Goal: Information Seeking & Learning: Check status

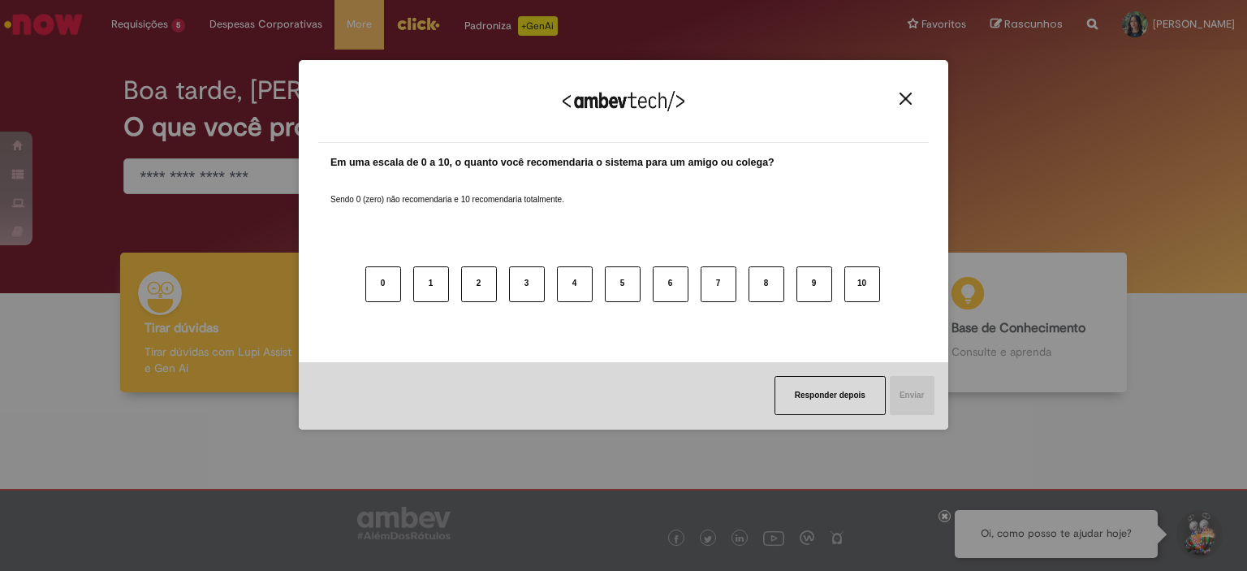
click at [885, 105] on div "Agradecemos seu feedback!" at bounding box center [623, 111] width 611 height 63
click at [907, 102] on img "Close" at bounding box center [906, 99] width 12 height 12
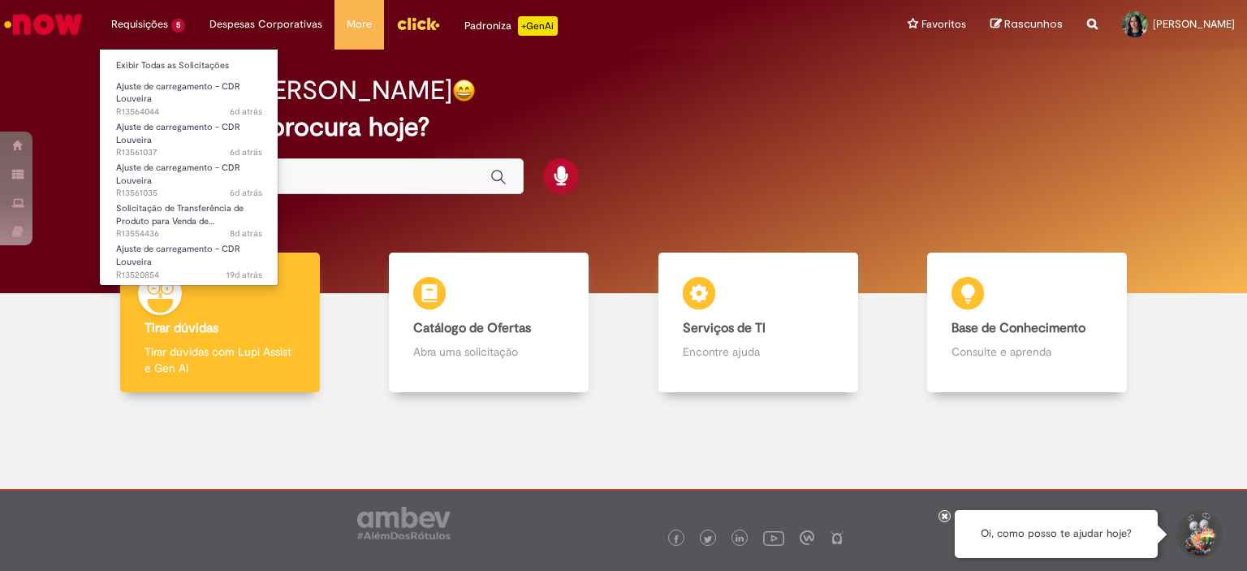
click at [149, 34] on li "Requisições 5 Exibir Todas as Solicitações Ajuste de carregamento - CDR Louveir…" at bounding box center [148, 24] width 98 height 49
click at [154, 65] on link "Exibir Todas as Solicitações" at bounding box center [189, 66] width 179 height 18
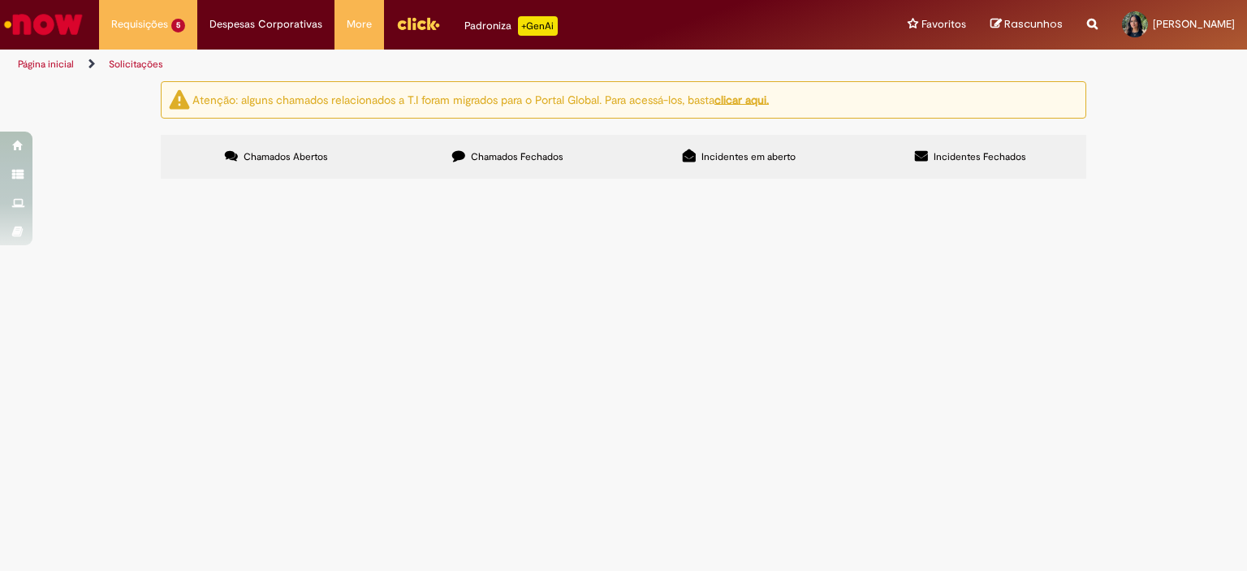
click at [534, 154] on span "Chamados Fechados" at bounding box center [517, 156] width 93 height 13
click at [0, 0] on input "Pesquisar" at bounding box center [0, 0] width 0 height 0
type input "**********"
click at [0, 0] on span "Pesquisar" at bounding box center [0, 0] width 0 height 0
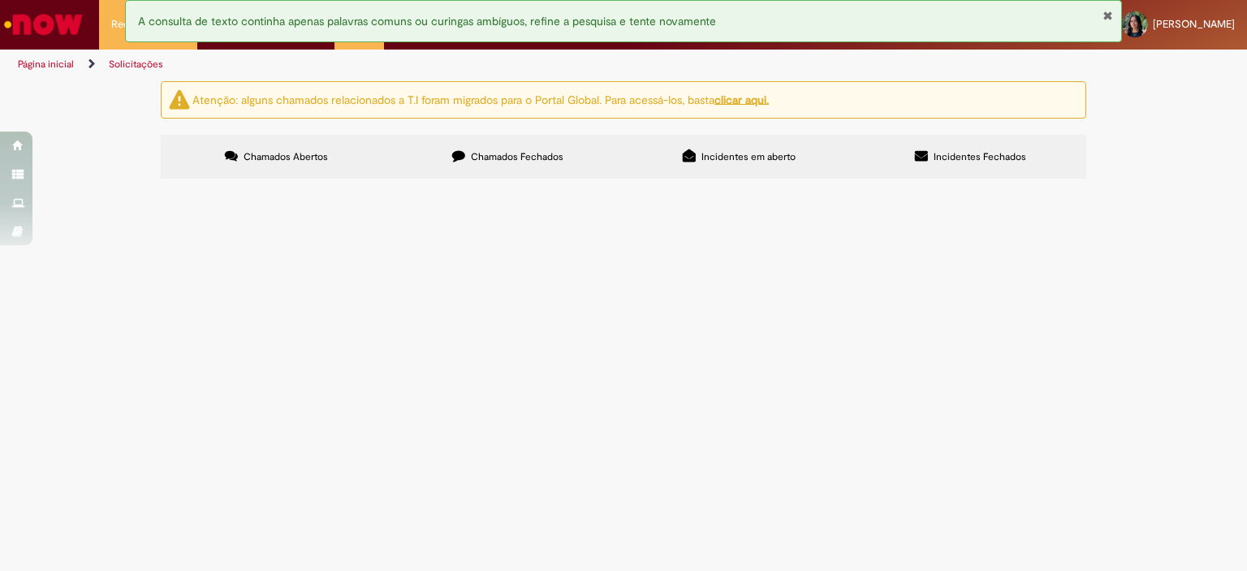
click at [0, 0] on input "Pesquisar" at bounding box center [0, 0] width 0 height 0
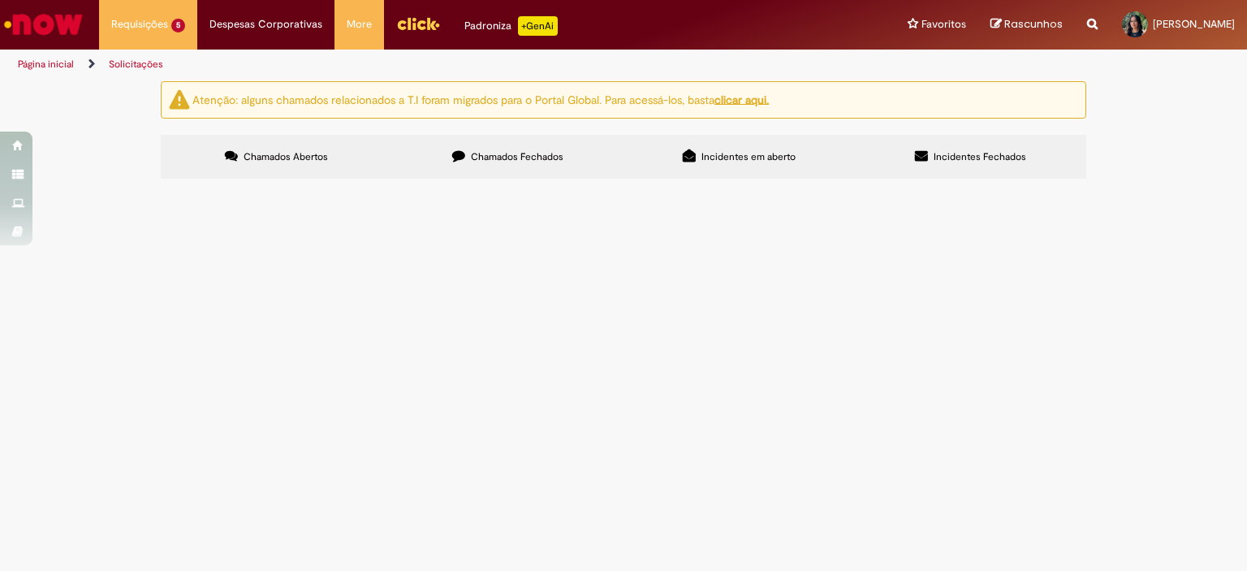
click at [0, 0] on div at bounding box center [0, 0] width 0 height 0
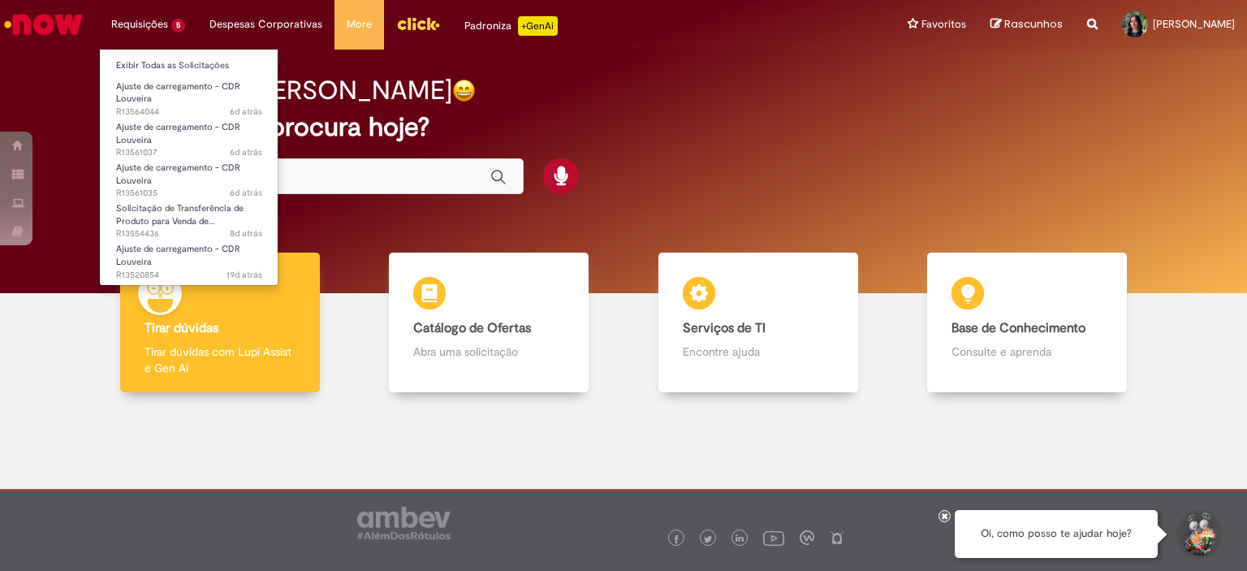
click at [155, 33] on li "Requisições 5 Exibir Todas as Solicitações Ajuste de carregamento - CDR Louveir…" at bounding box center [148, 24] width 98 height 49
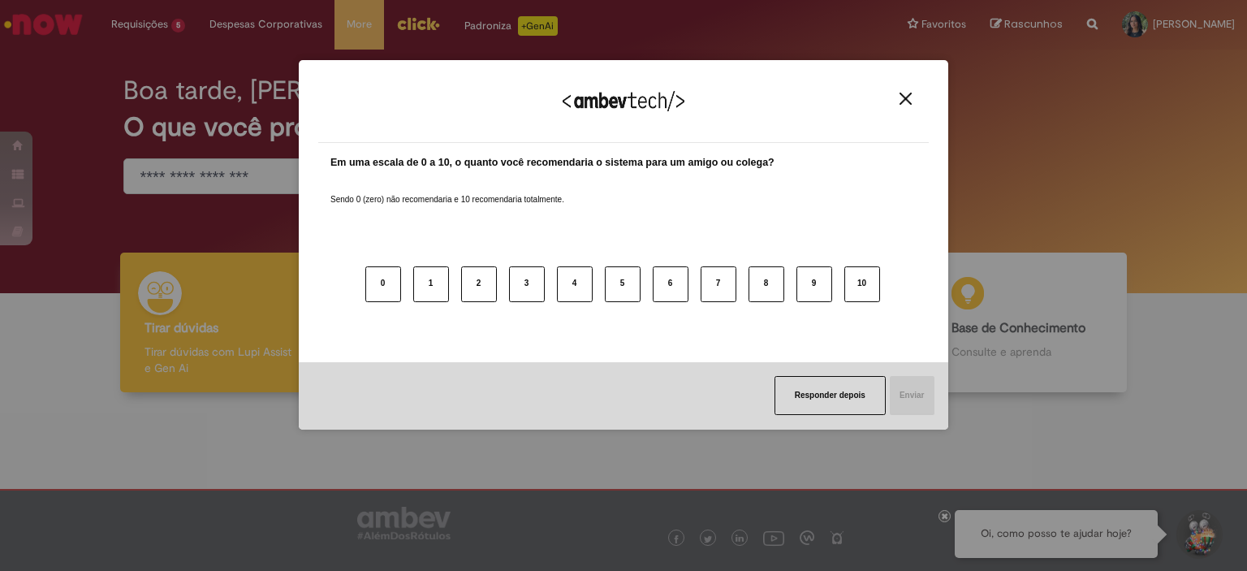
click at [904, 98] on img "Close" at bounding box center [906, 99] width 12 height 12
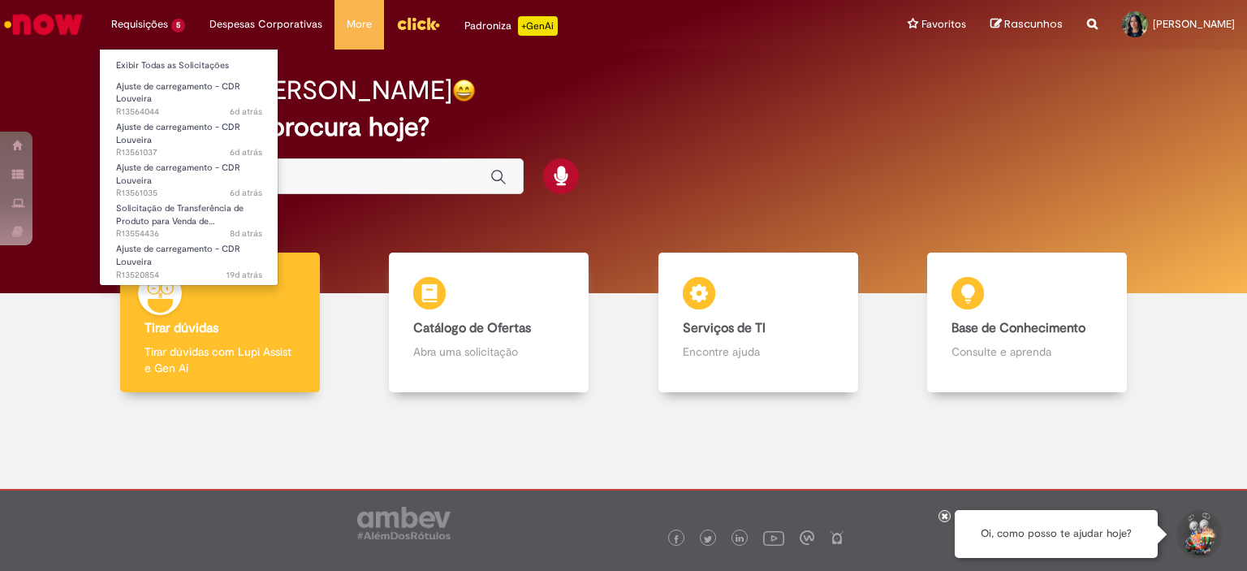
click at [159, 29] on li "Requisições 5 Exibir Todas as Solicitações Ajuste de carregamento - CDR Louveir…" at bounding box center [148, 24] width 98 height 49
click at [166, 65] on link "Exibir Todas as Solicitações" at bounding box center [189, 66] width 179 height 18
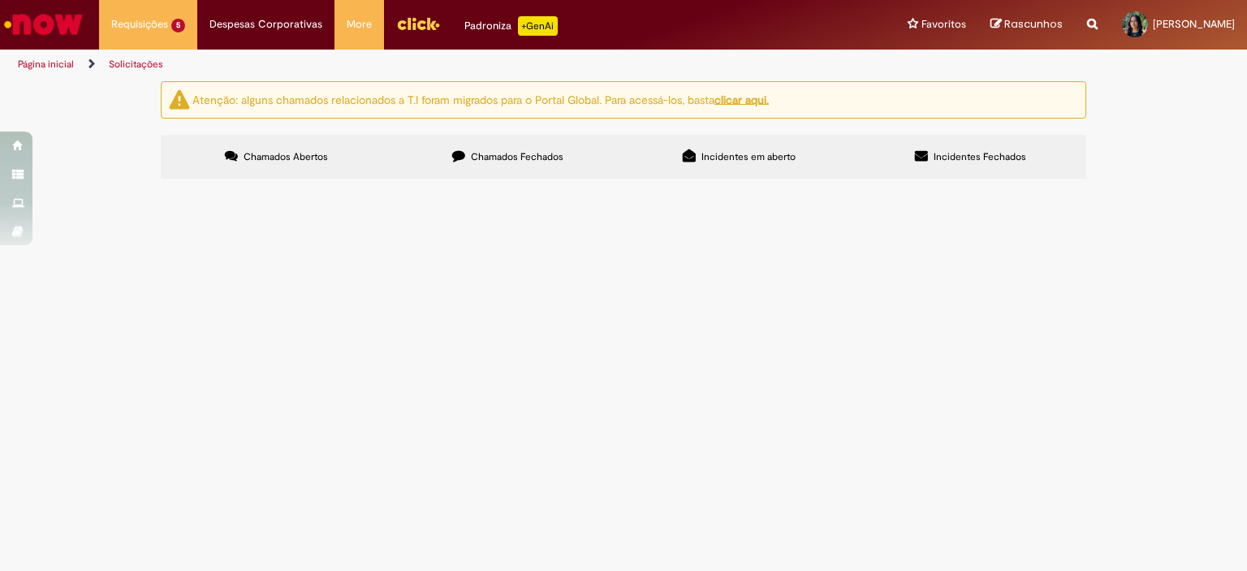
click at [511, 153] on span "Chamados Fechados" at bounding box center [517, 156] width 93 height 13
click at [0, 0] on span "Olá, tudo bem? Poderia realizar o cancelamento dessa NF por favor?" at bounding box center [0, 0] width 0 height 0
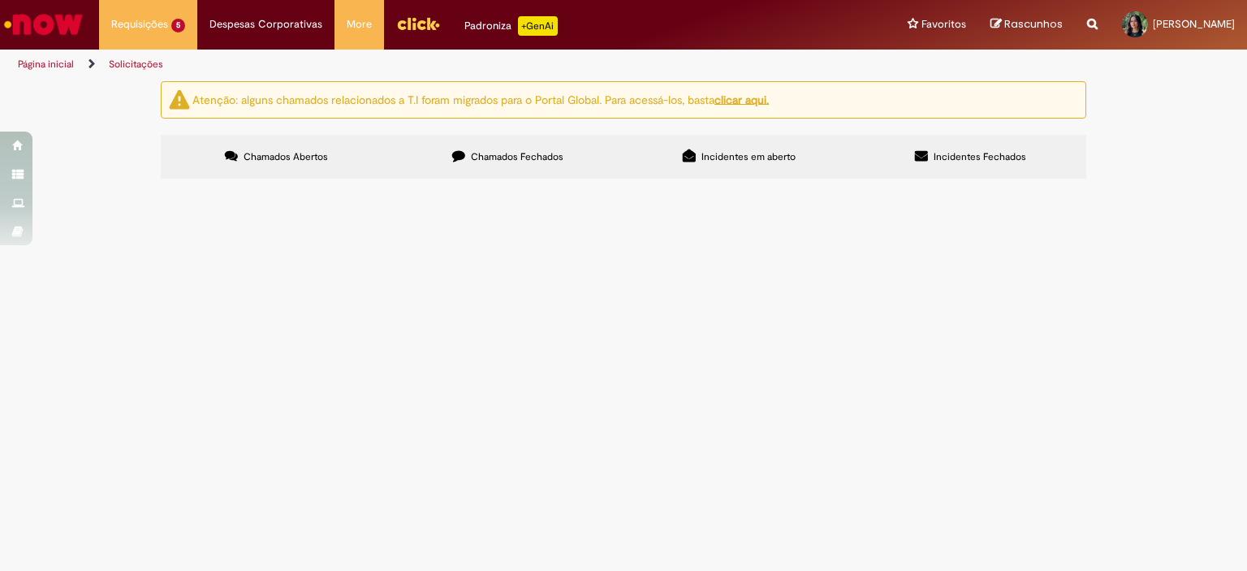
click at [0, 0] on td at bounding box center [0, 0] width 0 height 0
click at [0, 0] on span "R13290185" at bounding box center [0, 0] width 0 height 0
click at [504, 166] on label "Chamados Fechados" at bounding box center [507, 157] width 231 height 44
click at [0, 0] on td at bounding box center [0, 0] width 0 height 0
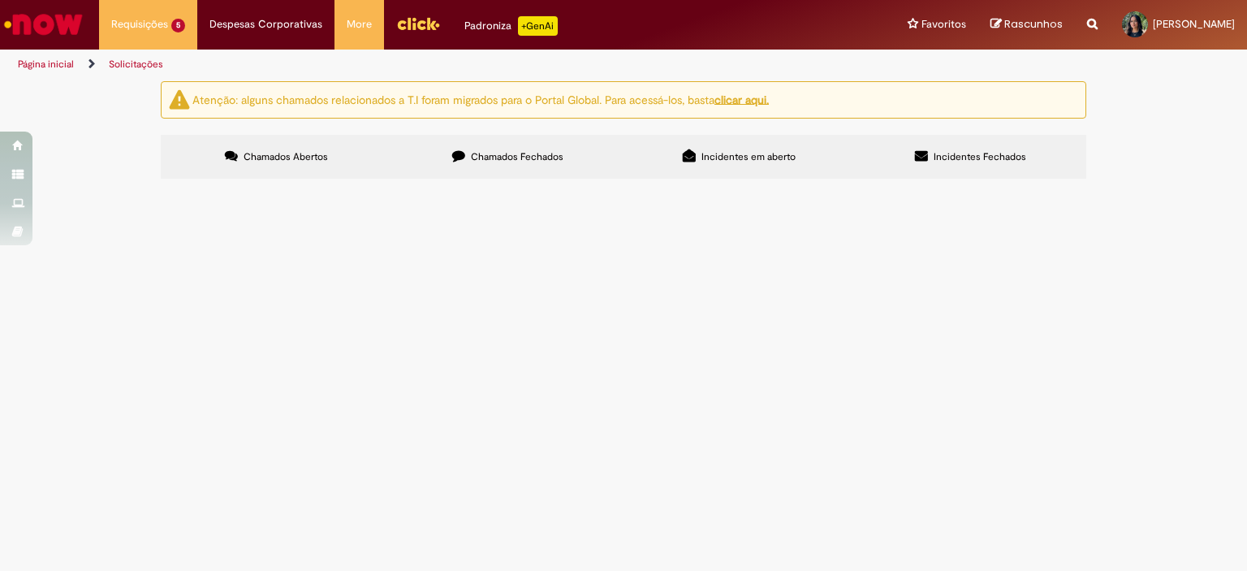
click at [0, 0] on span "Olá, poderiam cancelar esta NF por favor?" at bounding box center [0, 0] width 0 height 0
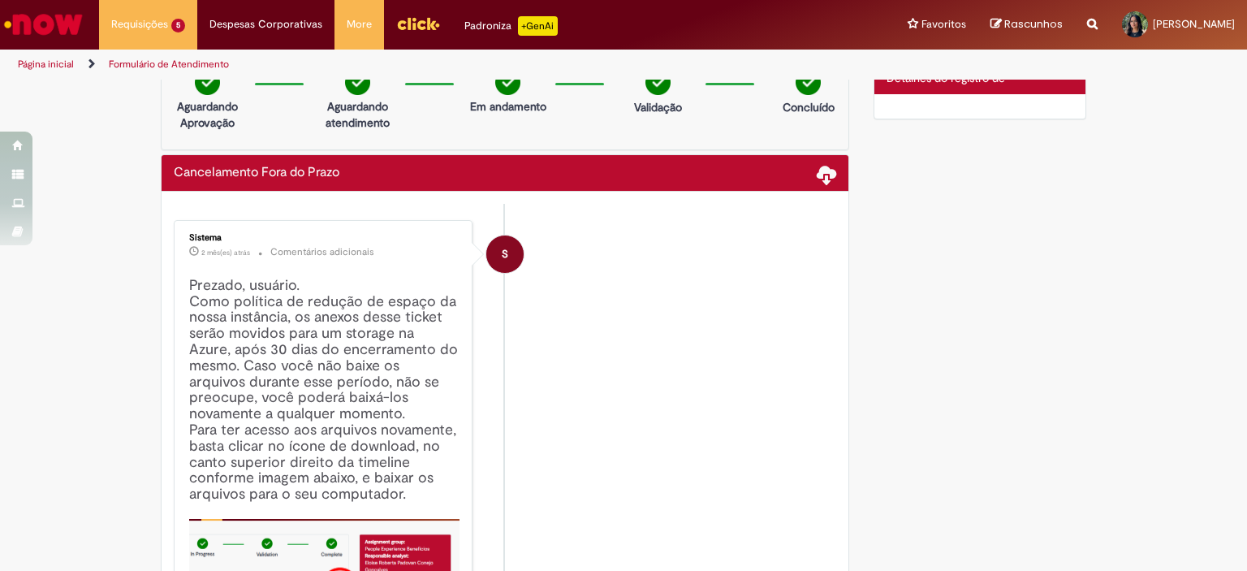
scroll to position [0, 0]
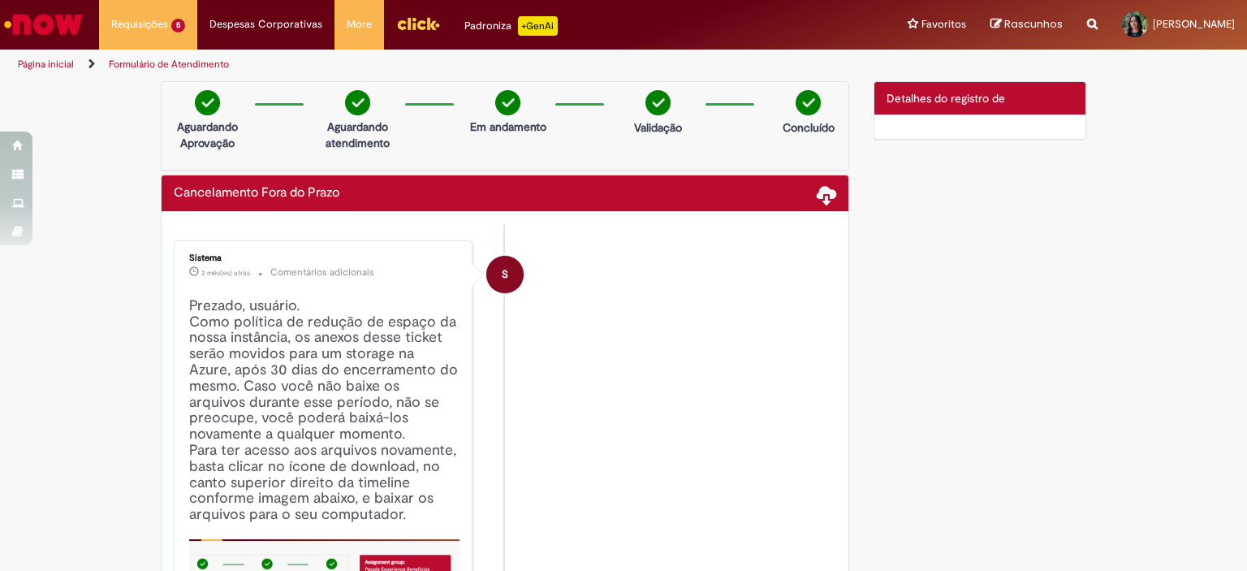
click at [833, 197] on div "Cancelamento Fora do Prazo" at bounding box center [505, 193] width 687 height 37
click at [818, 197] on span at bounding box center [826, 193] width 19 height 19
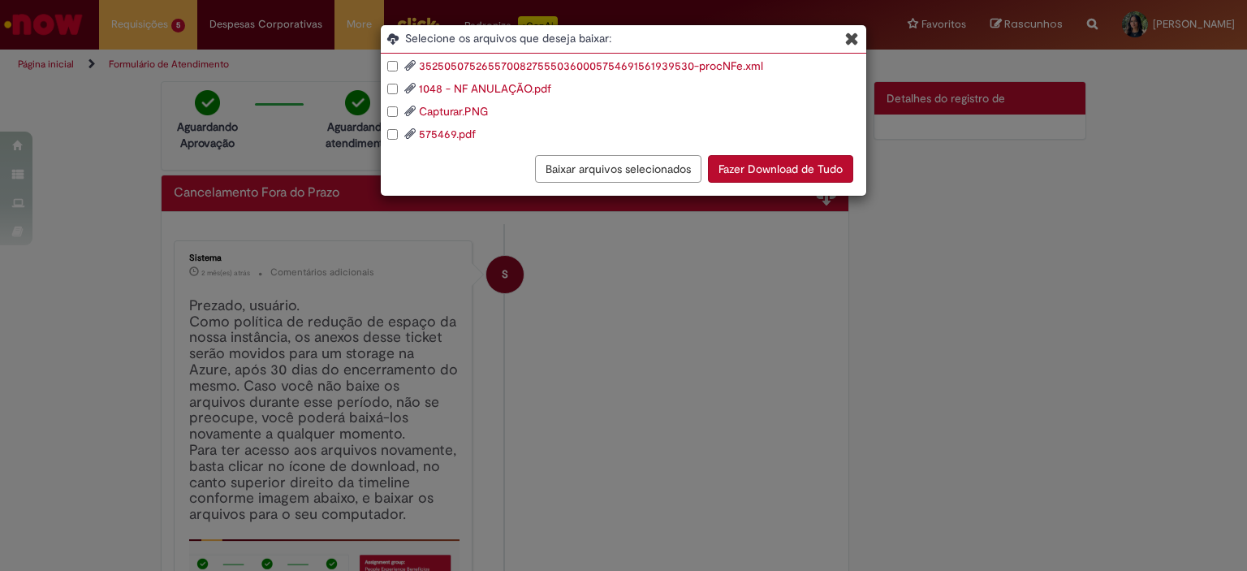
click at [448, 136] on link "575469.pdf" at bounding box center [447, 134] width 57 height 15
click at [850, 45] on icon "Blob Storage Download Modal" at bounding box center [852, 38] width 14 height 17
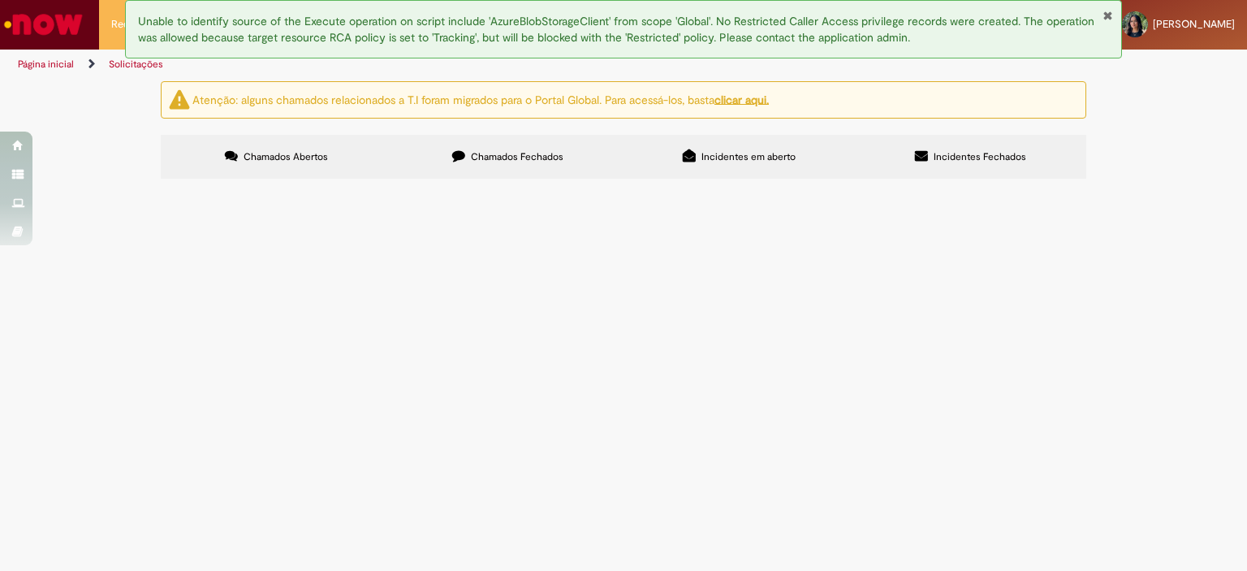
click at [499, 156] on span "Chamados Fechados" at bounding box center [517, 156] width 93 height 13
click at [737, 142] on label "Incidentes em aberto" at bounding box center [739, 157] width 231 height 44
click at [554, 148] on label "Chamados Fechados" at bounding box center [507, 157] width 231 height 44
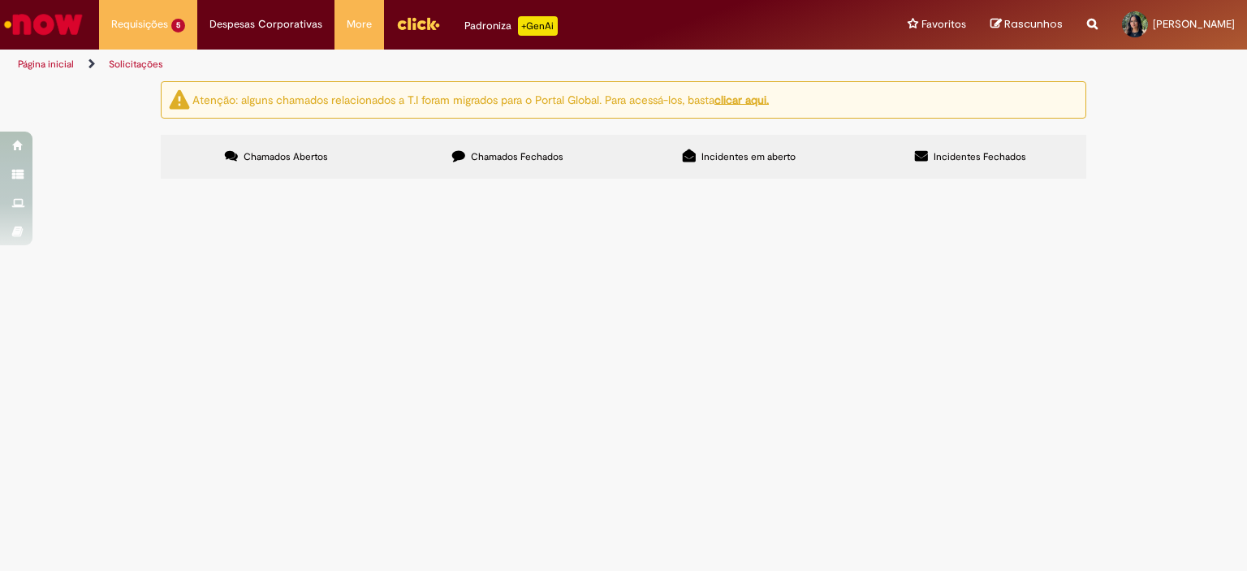
scroll to position [569, 0]
click at [0, 0] on span "R13124422" at bounding box center [0, 0] width 0 height 0
click at [503, 158] on span "Chamados Fechados" at bounding box center [517, 156] width 93 height 13
click at [0, 0] on link "2" at bounding box center [0, 0] width 0 height 0
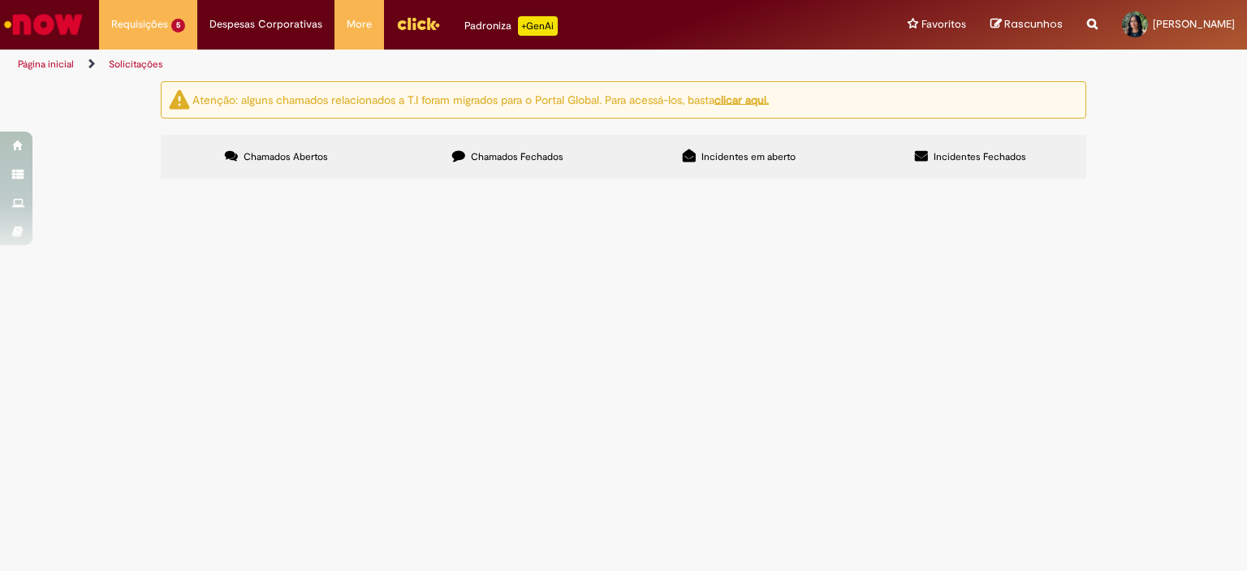
scroll to position [325, 0]
click at [0, 0] on td at bounding box center [0, 0] width 0 height 0
click at [0, 0] on span "Olá, tudo bem? A nota em questão a ser cancelada, foi para a fábrica com a quan…" at bounding box center [0, 0] width 0 height 0
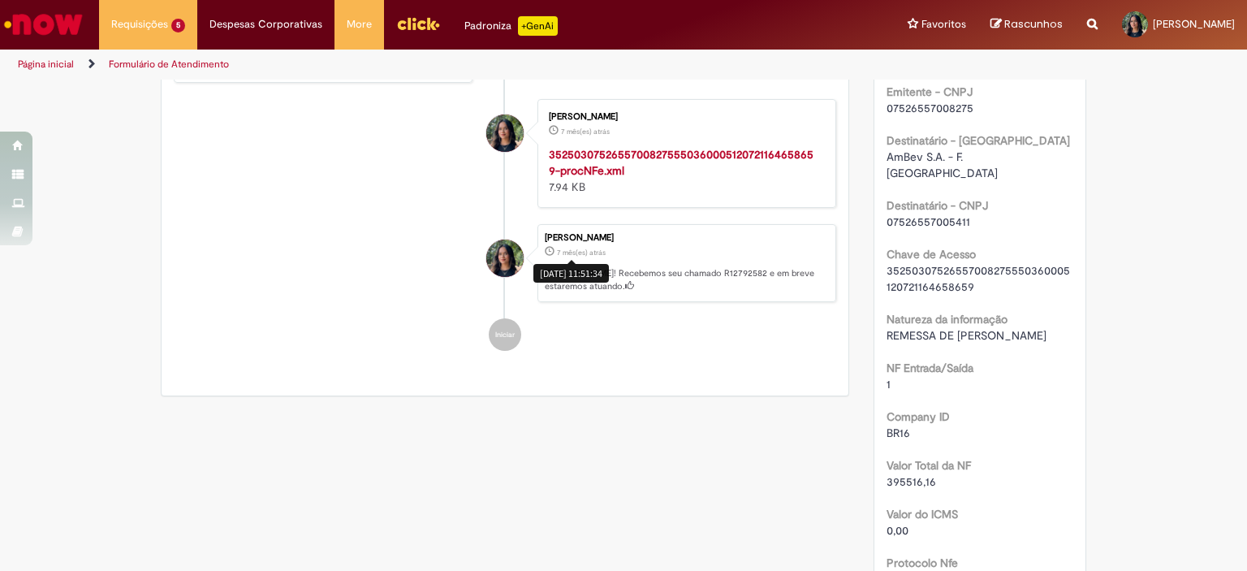
scroll to position [499, 0]
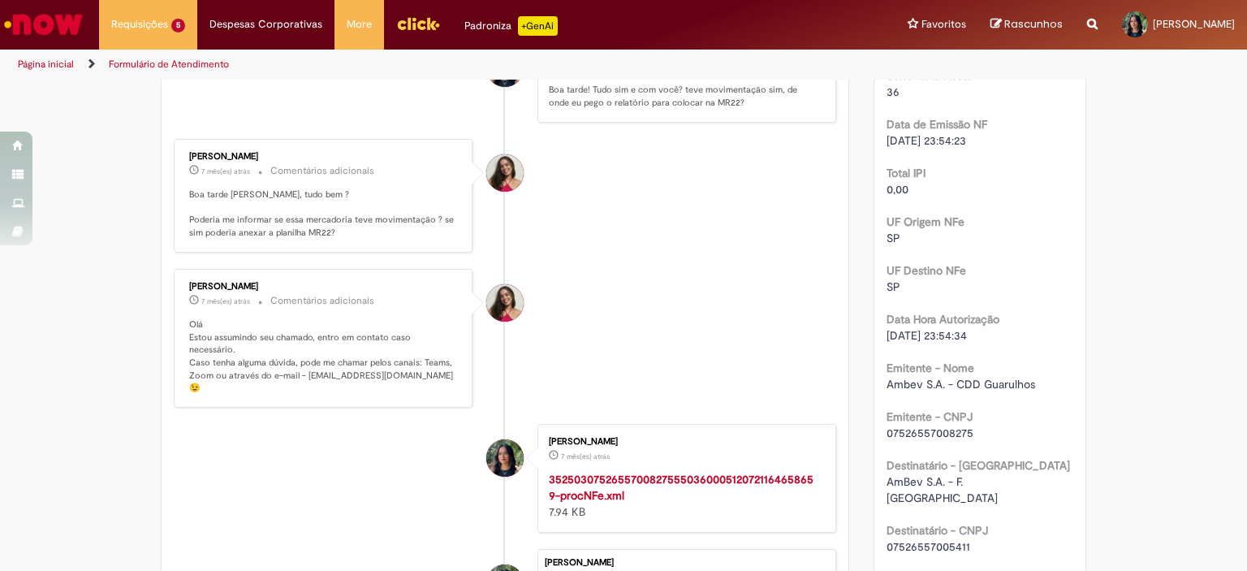
click at [589, 479] on strong "35250307526557008275550360005120721164658659-procNFe.xml" at bounding box center [681, 487] width 265 height 31
click at [567, 311] on li "[PERSON_NAME] 7 mês(es) atrás 7 meses atrás Comentários adicionais Olá Estou as…" at bounding box center [505, 338] width 663 height 139
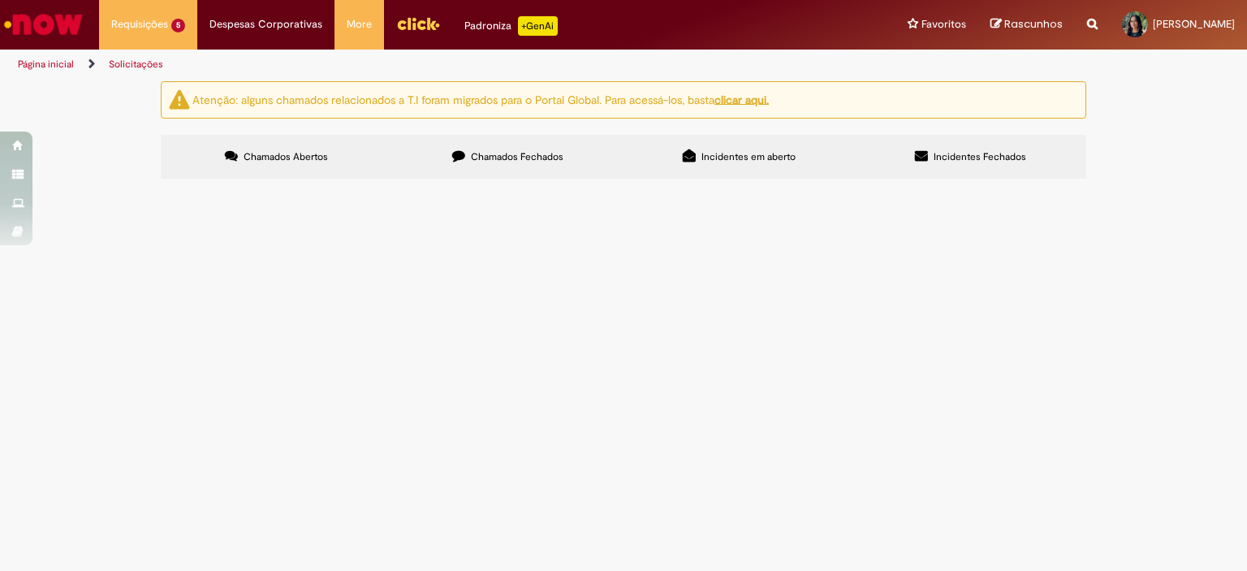
click at [777, 155] on span "Incidentes em aberto" at bounding box center [749, 156] width 94 height 13
click at [515, 152] on span "Chamados Fechados" at bounding box center [517, 156] width 93 height 13
click at [0, 0] on input "Pesquisar" at bounding box center [0, 0] width 0 height 0
click at [0, 0] on th "Encerrado" at bounding box center [0, 0] width 0 height 0
click at [0, 0] on icon at bounding box center [0, 0] width 0 height 0
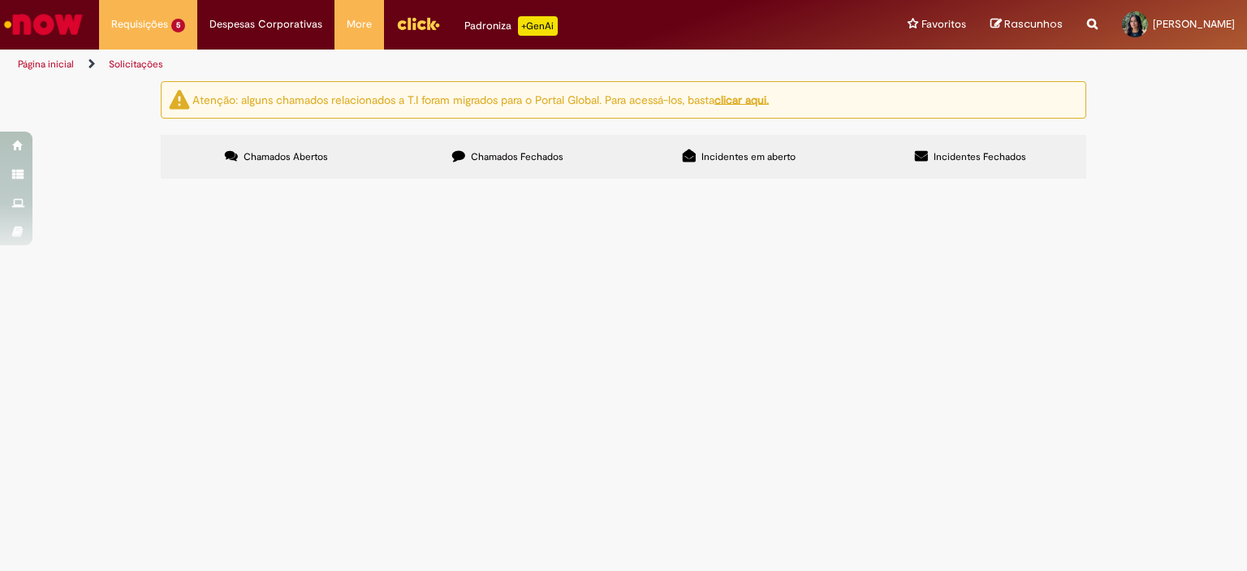
scroll to position [633, 0]
click at [0, 0] on link "2" at bounding box center [0, 0] width 0 height 0
click at [0, 0] on link "3" at bounding box center [0, 0] width 0 height 0
click at [0, 0] on link "2" at bounding box center [0, 0] width 0 height 0
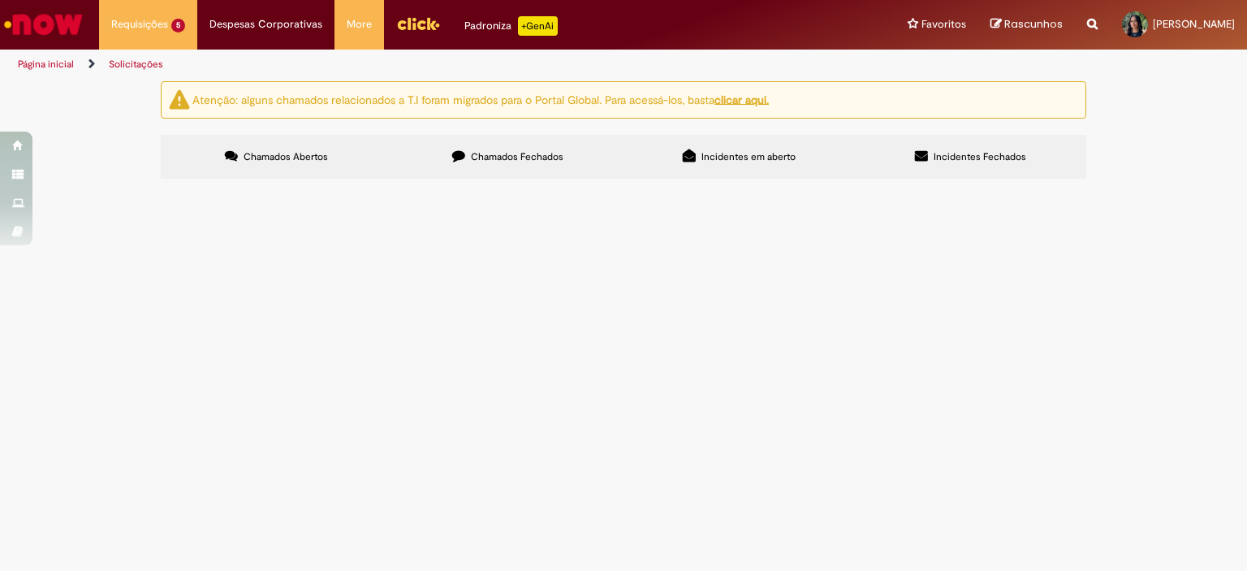
scroll to position [539, 0]
click at [0, 0] on span "Olá, tudo bem? Preciso cancelar essa nota emitida de maneira errônea." at bounding box center [0, 0] width 0 height 0
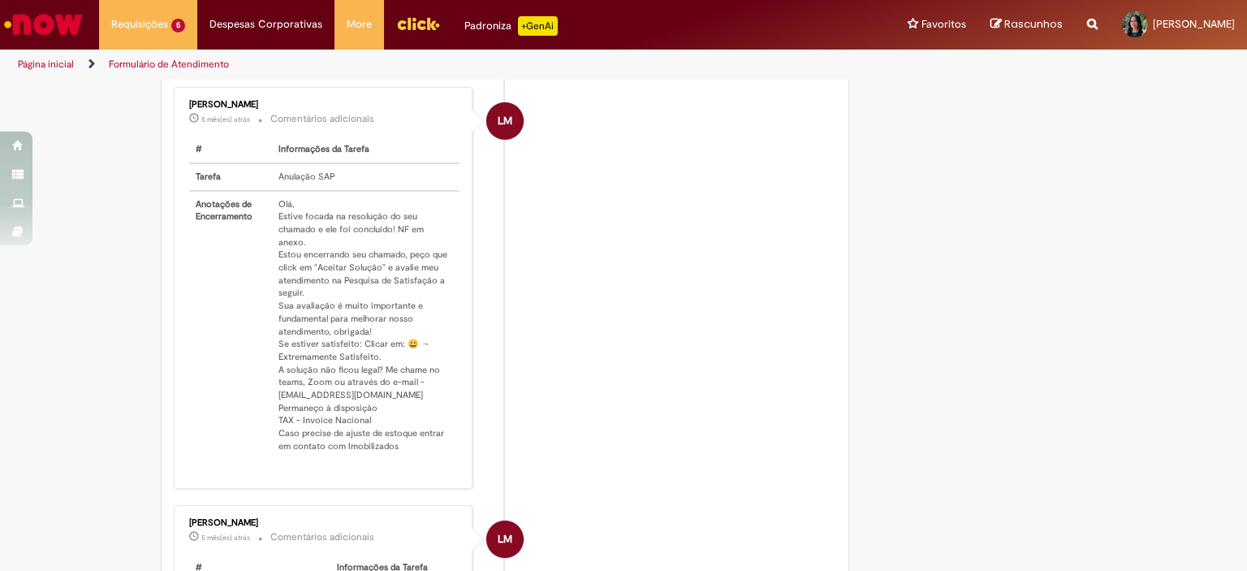
scroll to position [824, 0]
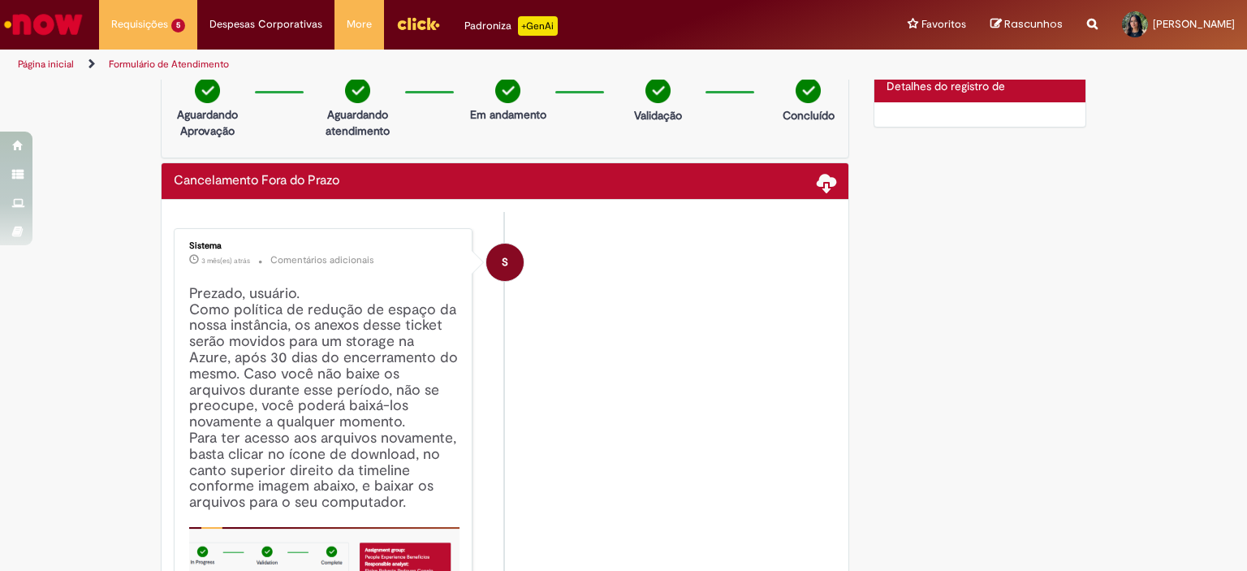
scroll to position [0, 0]
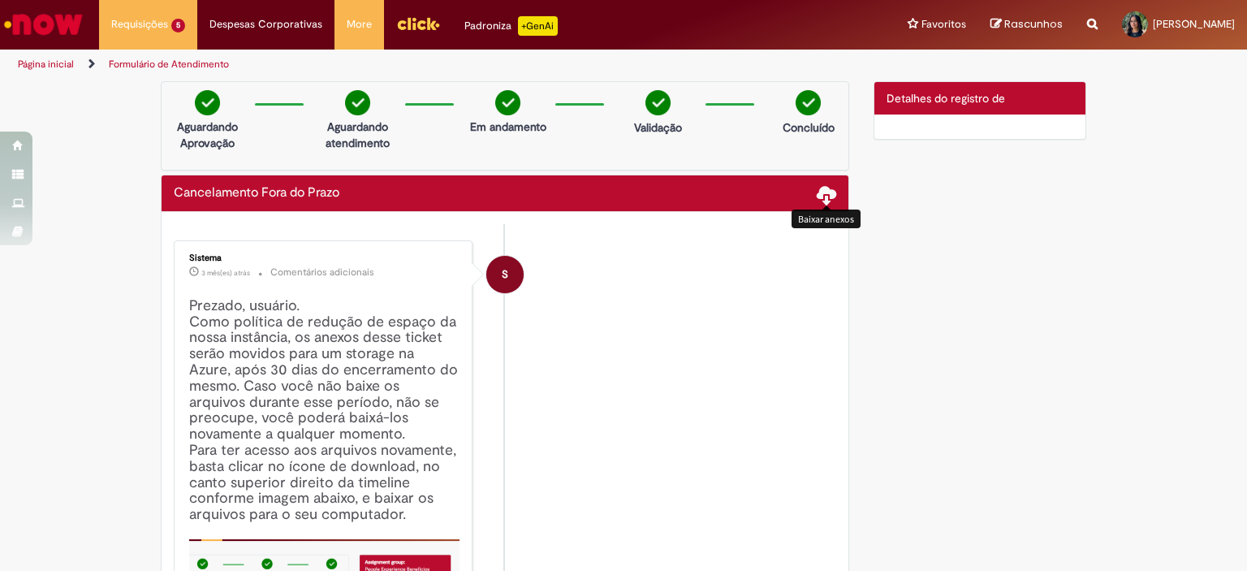
click at [825, 199] on span at bounding box center [826, 193] width 19 height 19
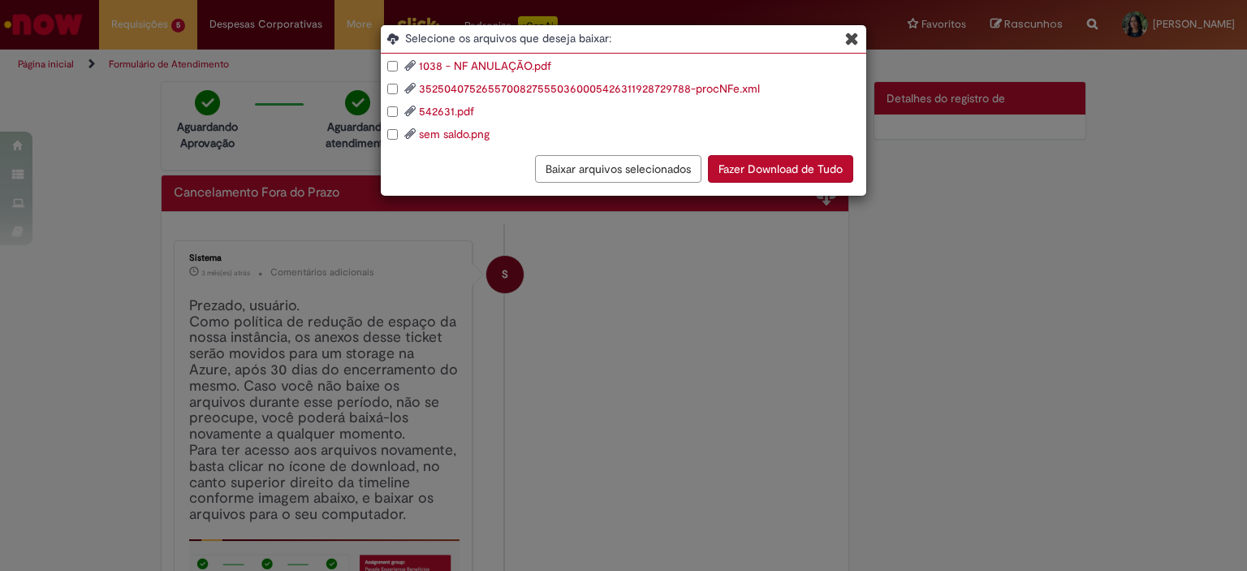
click at [444, 110] on link "542631.pdf" at bounding box center [446, 111] width 55 height 15
click at [851, 45] on icon "Blob Storage Download Modal" at bounding box center [852, 38] width 14 height 17
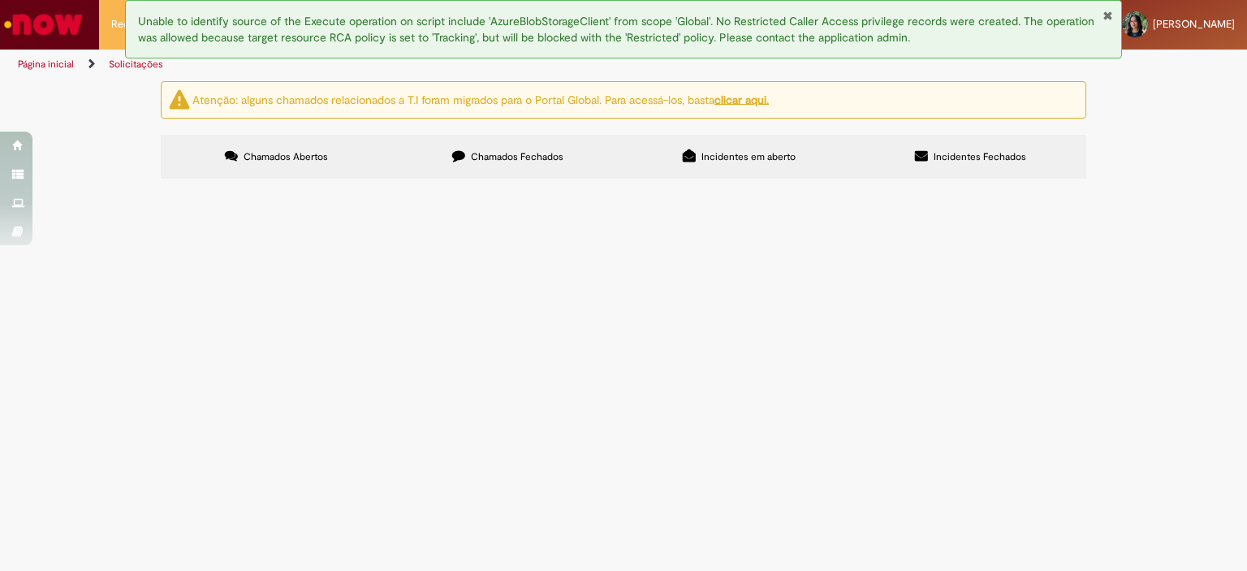
click at [491, 140] on label "Chamados Fechados" at bounding box center [507, 157] width 231 height 44
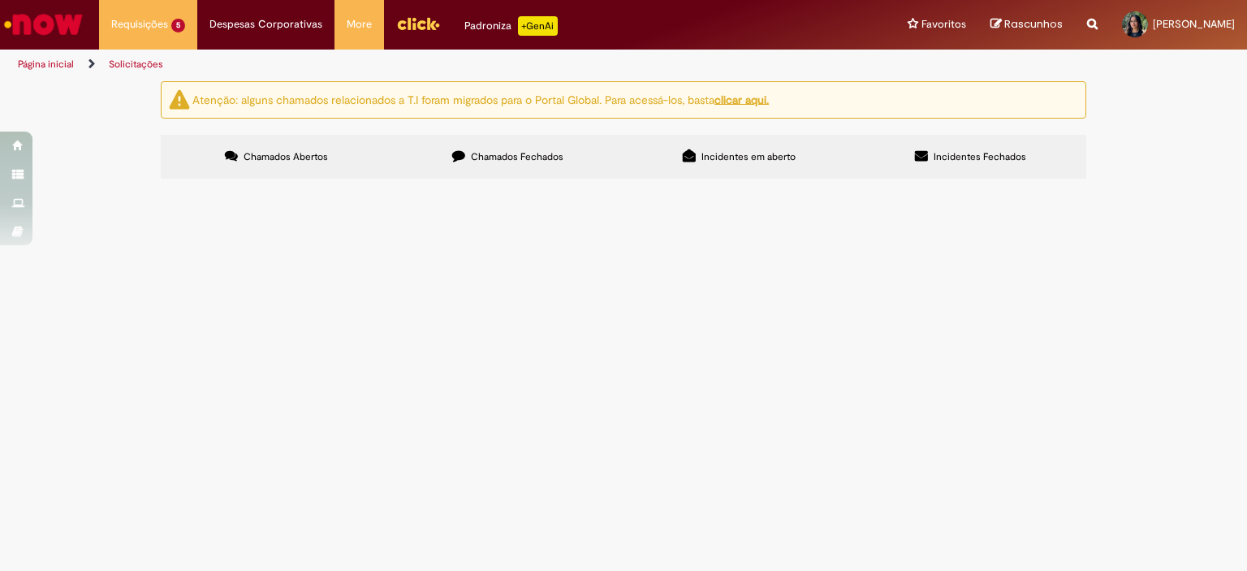
click at [0, 0] on span "Olá, poderiam cancelar esta NF por favor?" at bounding box center [0, 0] width 0 height 0
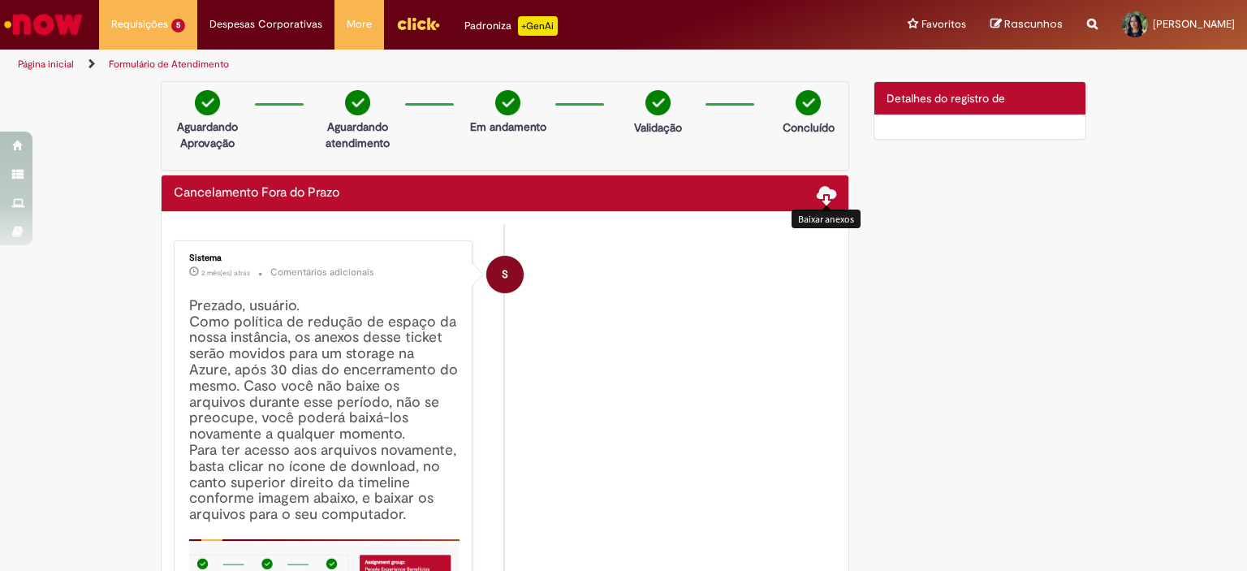
click at [818, 201] on span at bounding box center [826, 193] width 19 height 19
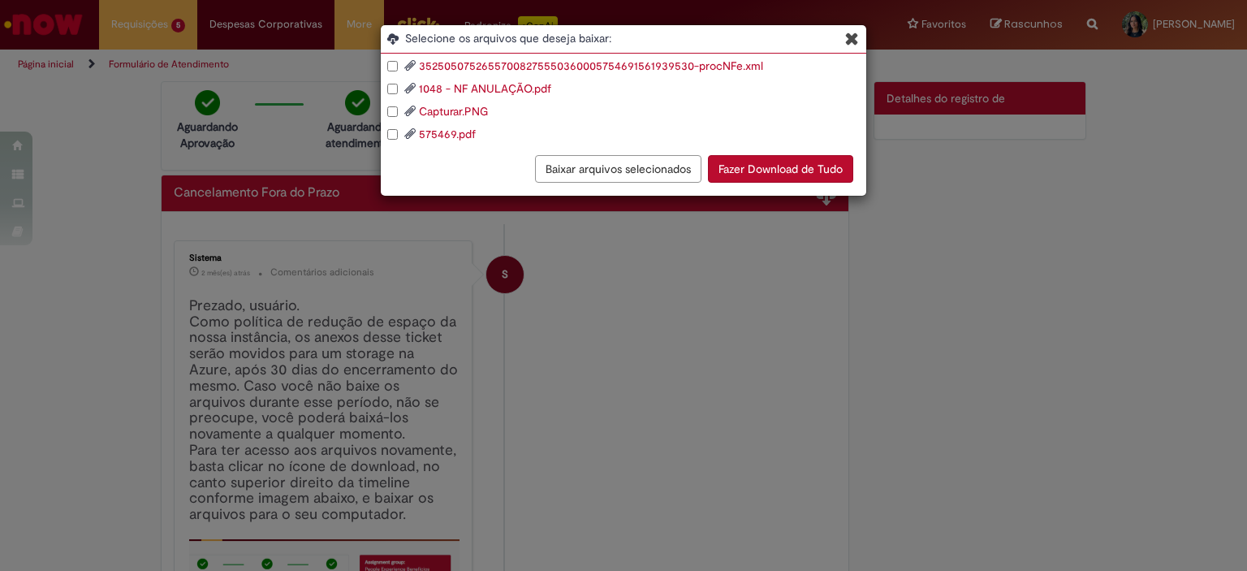
click at [857, 39] on icon "Blob Storage Download Modal" at bounding box center [852, 38] width 14 height 17
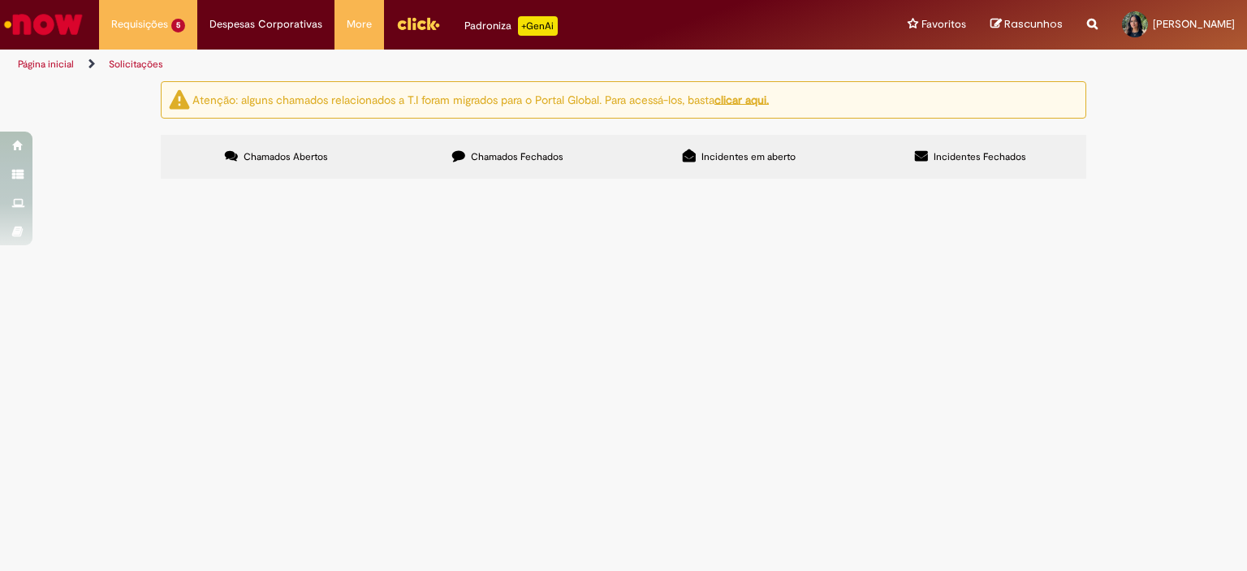
click at [481, 148] on label "Chamados Fechados" at bounding box center [507, 157] width 231 height 44
click at [0, 0] on link "2" at bounding box center [0, 0] width 0 height 0
click at [0, 0] on td "Olá, tudo bem? Preciso cancelar essa nota emitida de maneira errônea." at bounding box center [0, 0] width 0 height 0
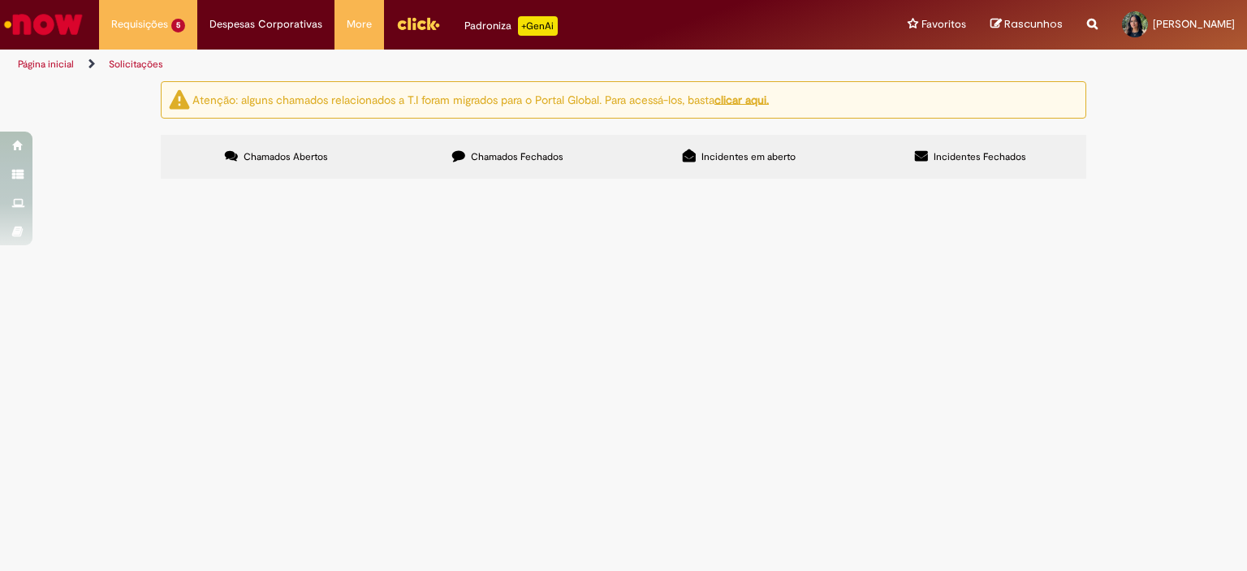
click at [0, 0] on span "Olá, tudo bem? Preciso cancelar essa nota emitida de maneira errônea." at bounding box center [0, 0] width 0 height 0
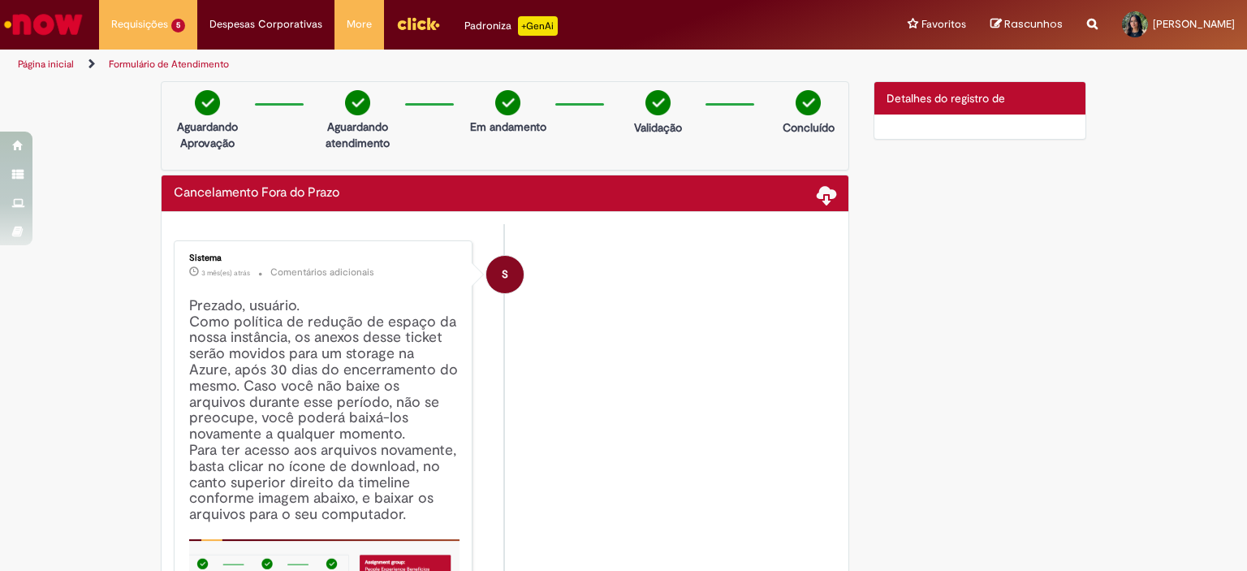
click at [819, 301] on li "S Sistema 3 mês(es) atrás 3 meses atrás Comentários adicionais Prezado, usuário…" at bounding box center [505, 494] width 663 height 508
click at [817, 201] on span at bounding box center [826, 193] width 19 height 19
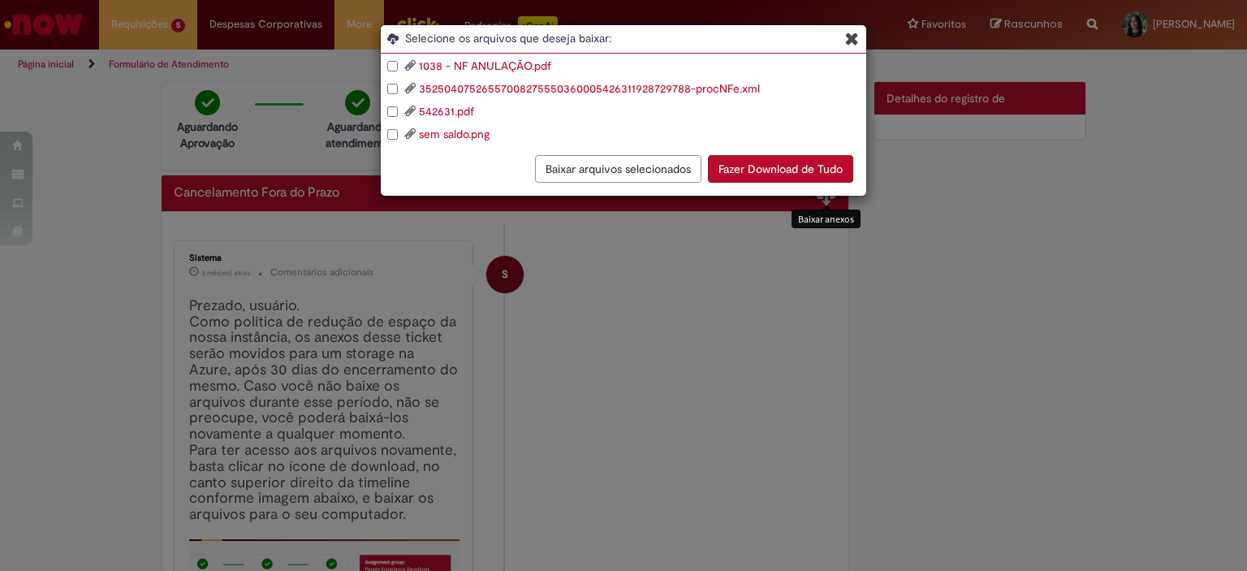
click at [825, 201] on div "Selecione os arquivos que deseja baixar: 1038 - NF ANULAÇÃO.pdf 352504075265570…" at bounding box center [623, 285] width 1247 height 571
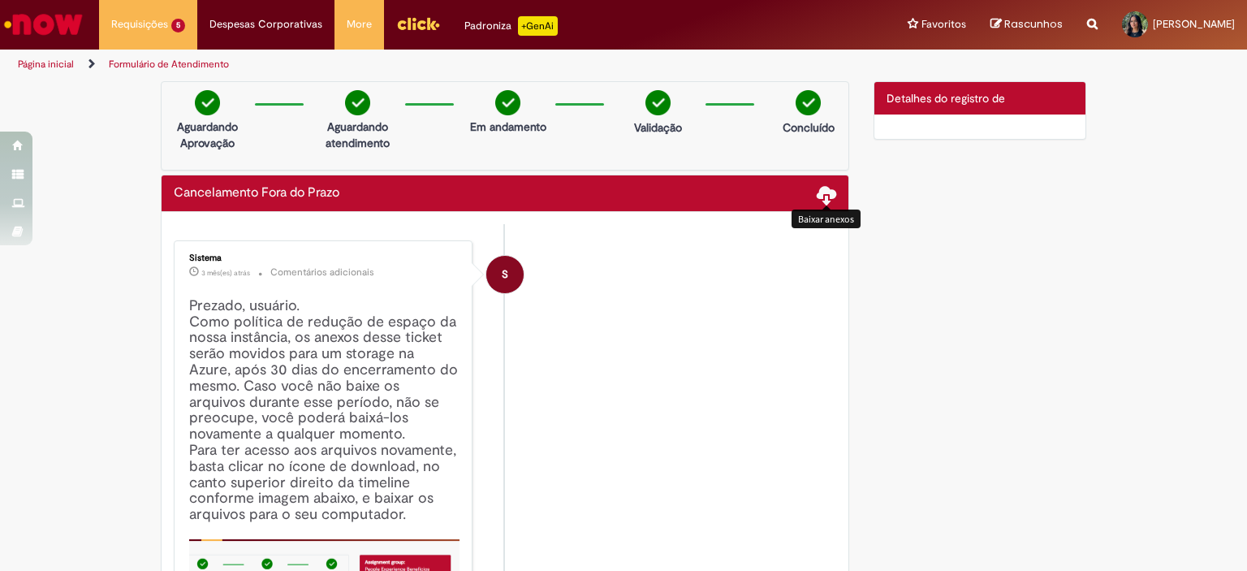
click at [822, 199] on span at bounding box center [826, 193] width 19 height 19
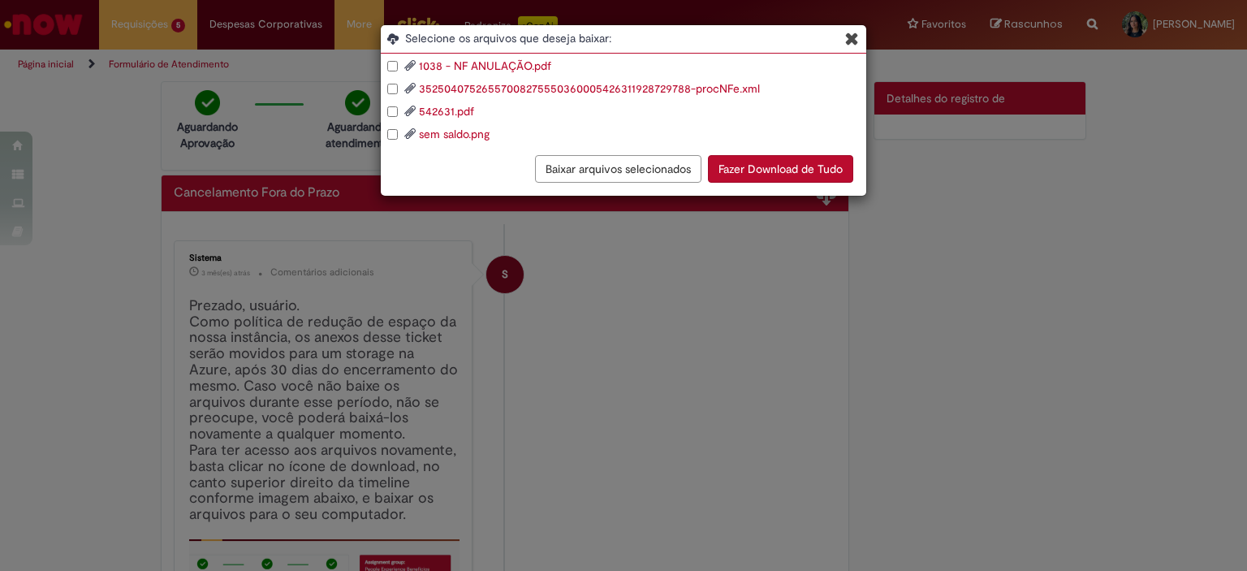
click at [452, 113] on link "542631.pdf" at bounding box center [446, 111] width 55 height 15
click at [850, 36] on icon "Blob Storage Download Modal" at bounding box center [852, 38] width 14 height 17
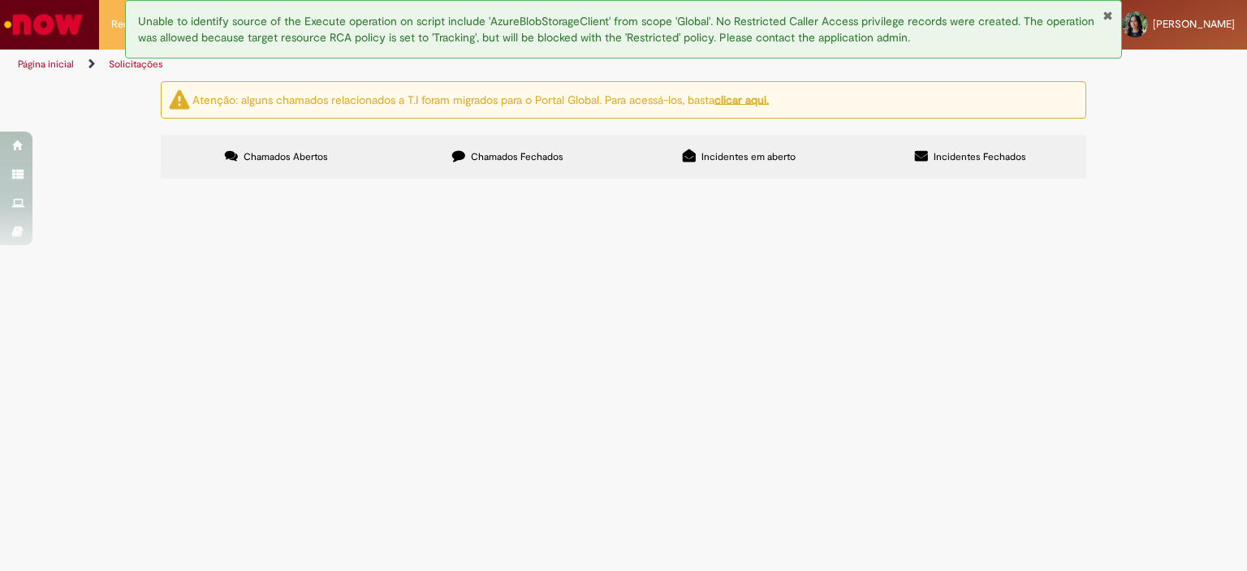
click at [552, 159] on span "Chamados Fechados" at bounding box center [517, 156] width 93 height 13
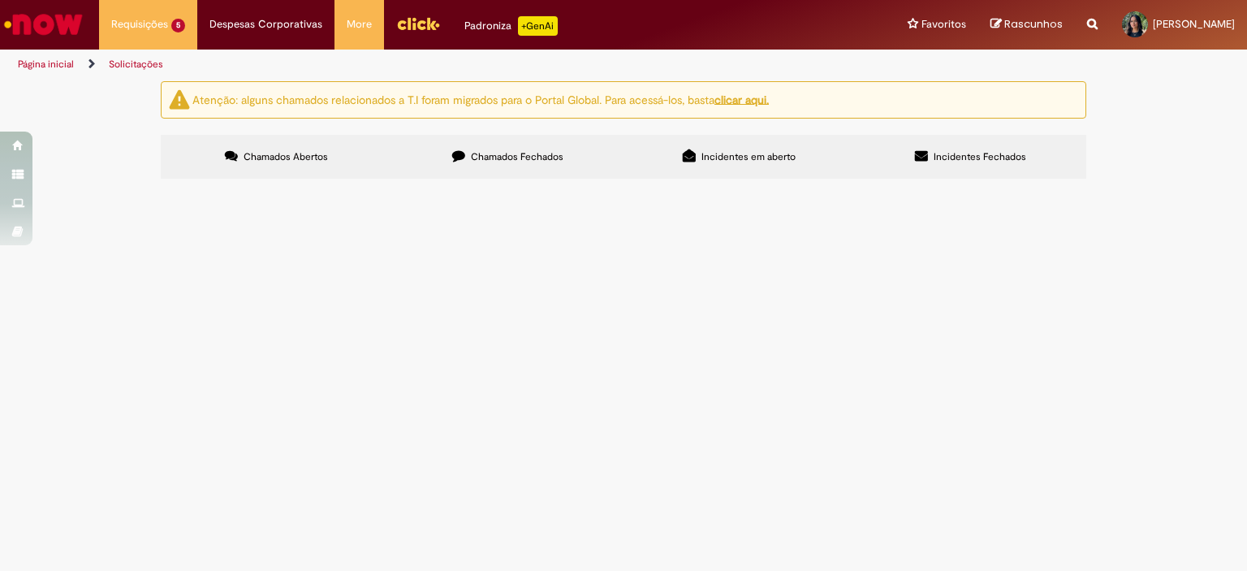
scroll to position [633, 0]
click at [0, 0] on link at bounding box center [0, 0] width 0 height 0
click at [0, 0] on link "3" at bounding box center [0, 0] width 0 height 0
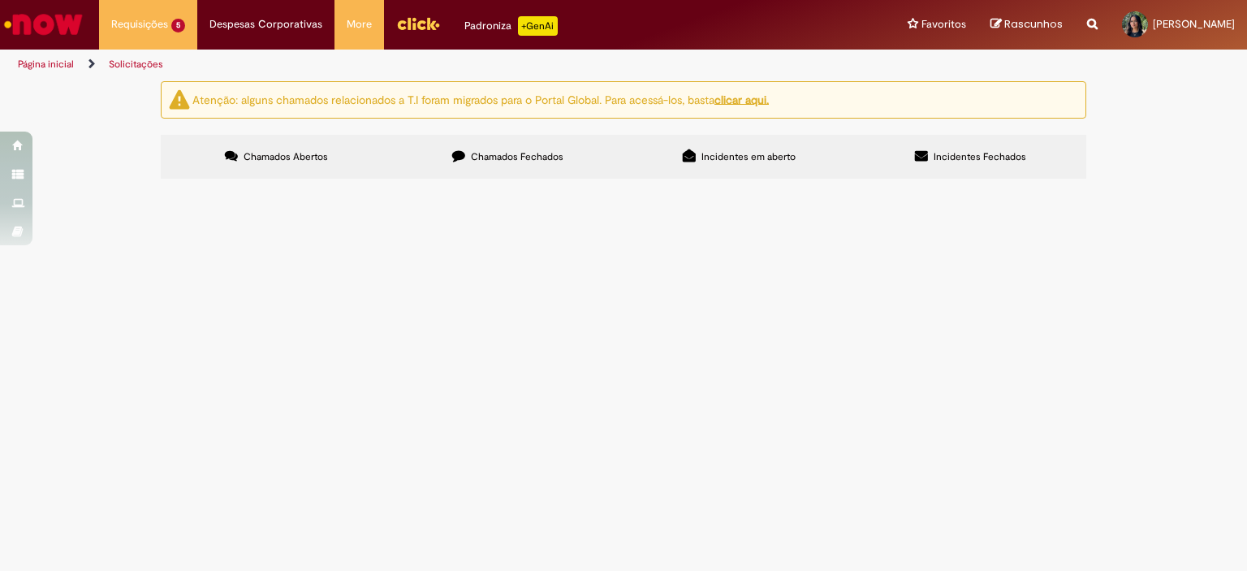
click at [0, 0] on link "1" at bounding box center [0, 0] width 0 height 0
click at [153, 183] on div "Atenção: alguns chamados relacionados a T.I foram migrados para o Portal Global…" at bounding box center [624, 132] width 950 height 102
click at [0, 0] on span "Olá, tudo bem? Poderia realizar o cancelamento dessa NF por favor?" at bounding box center [0, 0] width 0 height 0
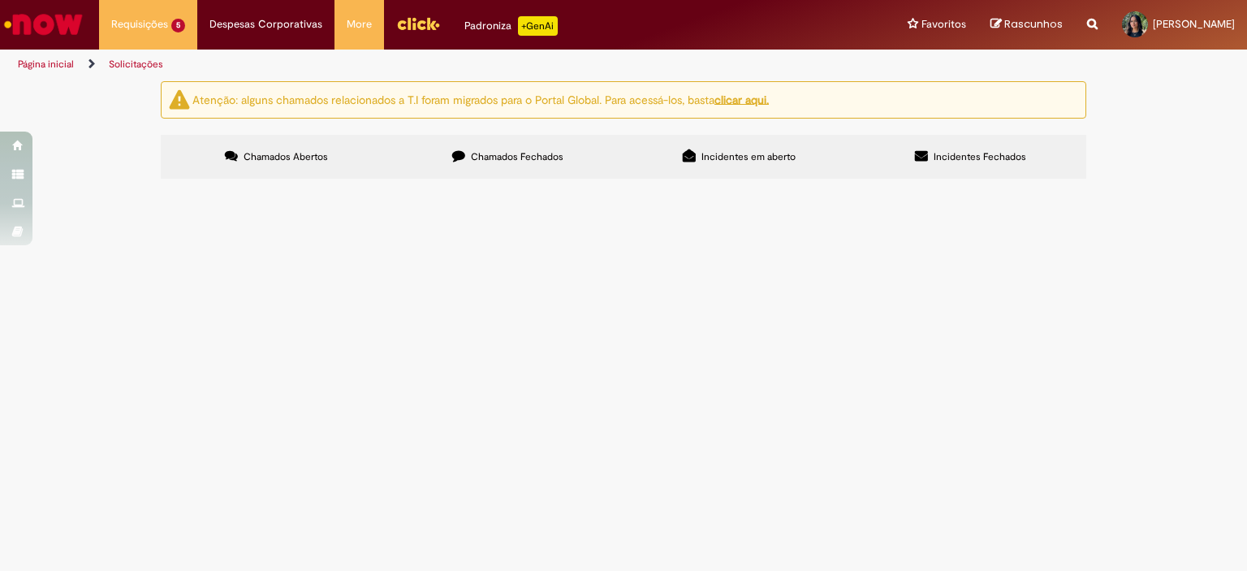
click at [0, 0] on span "Olá, tudo bem? Poderia realizar o cancelamento dessa NF por favor?" at bounding box center [0, 0] width 0 height 0
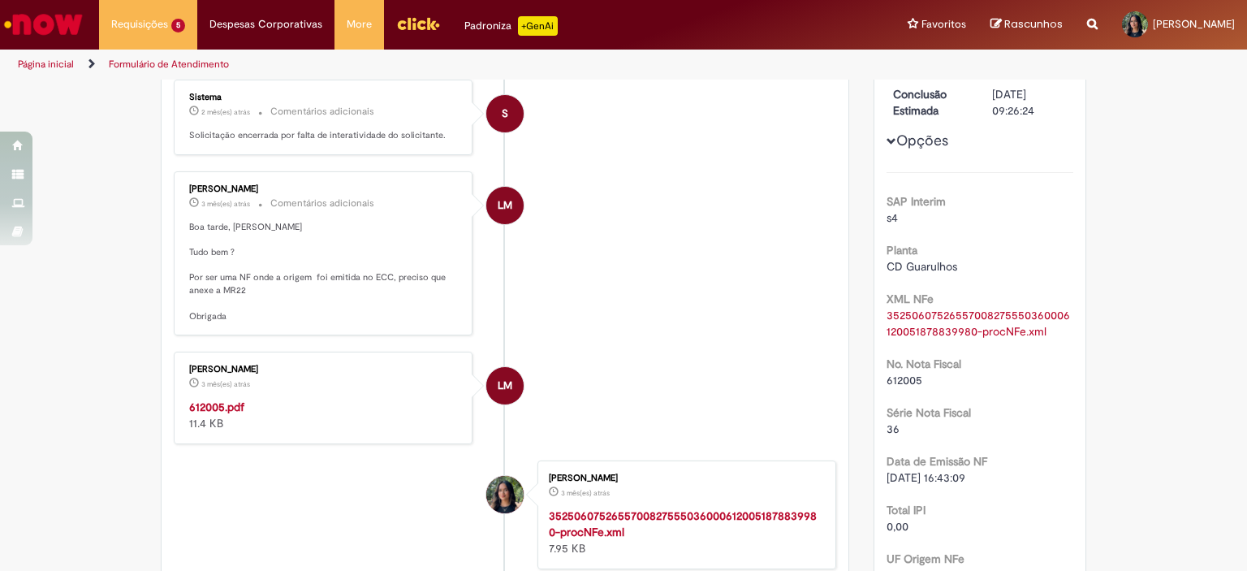
scroll to position [325, 0]
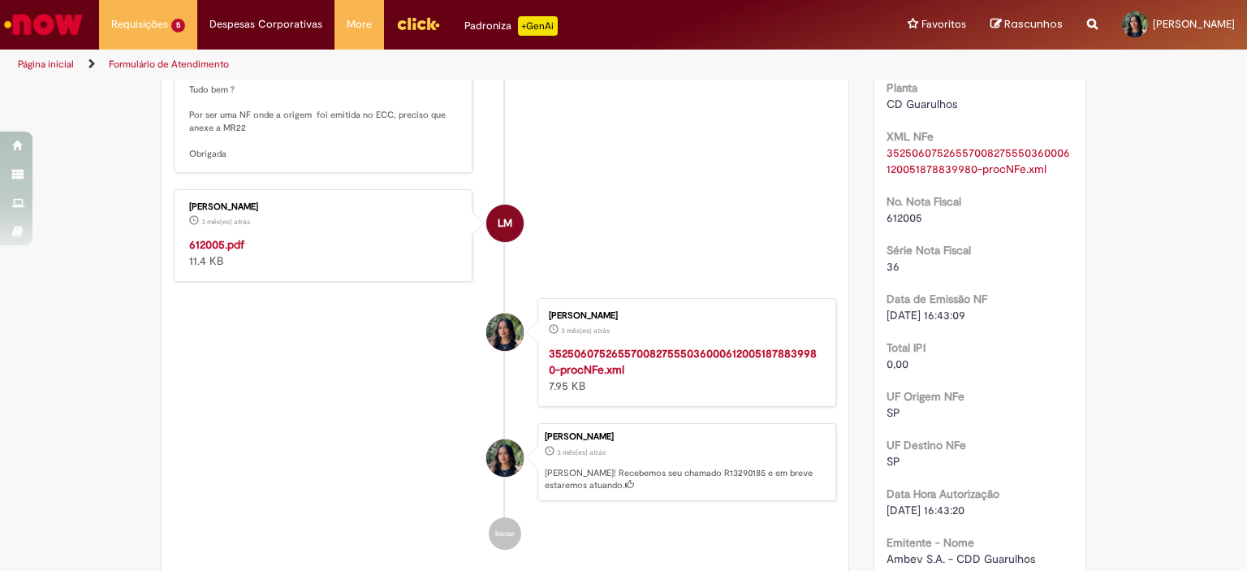
click at [681, 350] on strong "35250607526557008275550360006120051878839980-procNFe.xml" at bounding box center [683, 361] width 268 height 31
click at [682, 249] on li "LM [PERSON_NAME] 3 mês(es) atrás 3 meses atrás 612005.pdf 11.4 KB" at bounding box center [505, 235] width 663 height 93
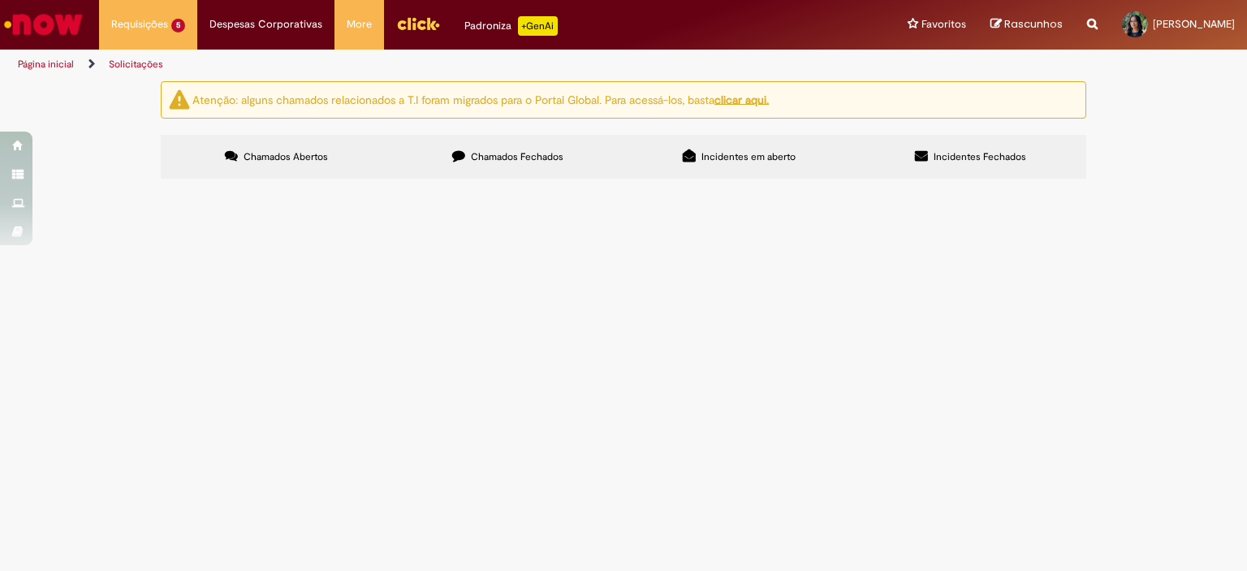
click at [560, 153] on span "Chamados Fechados" at bounding box center [517, 156] width 93 height 13
